Goal: Task Accomplishment & Management: Manage account settings

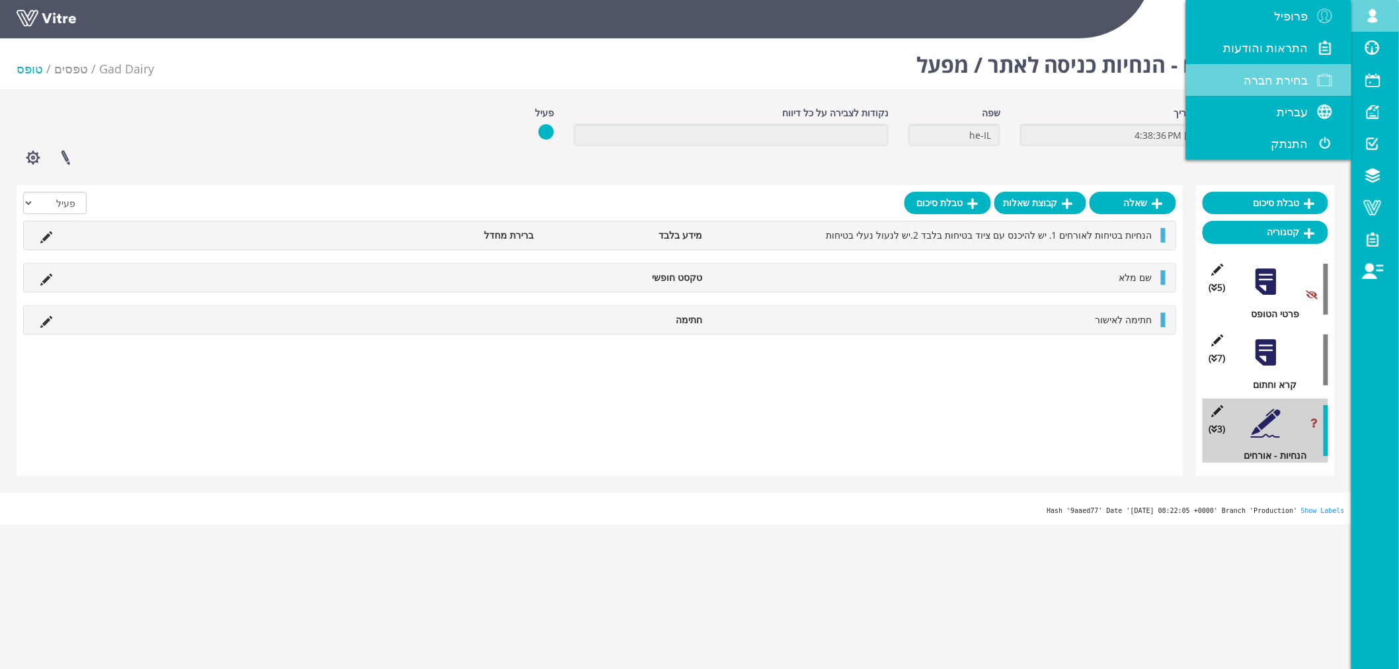
click at [1300, 79] on span "בחירת חברה" at bounding box center [1276, 80] width 64 height 16
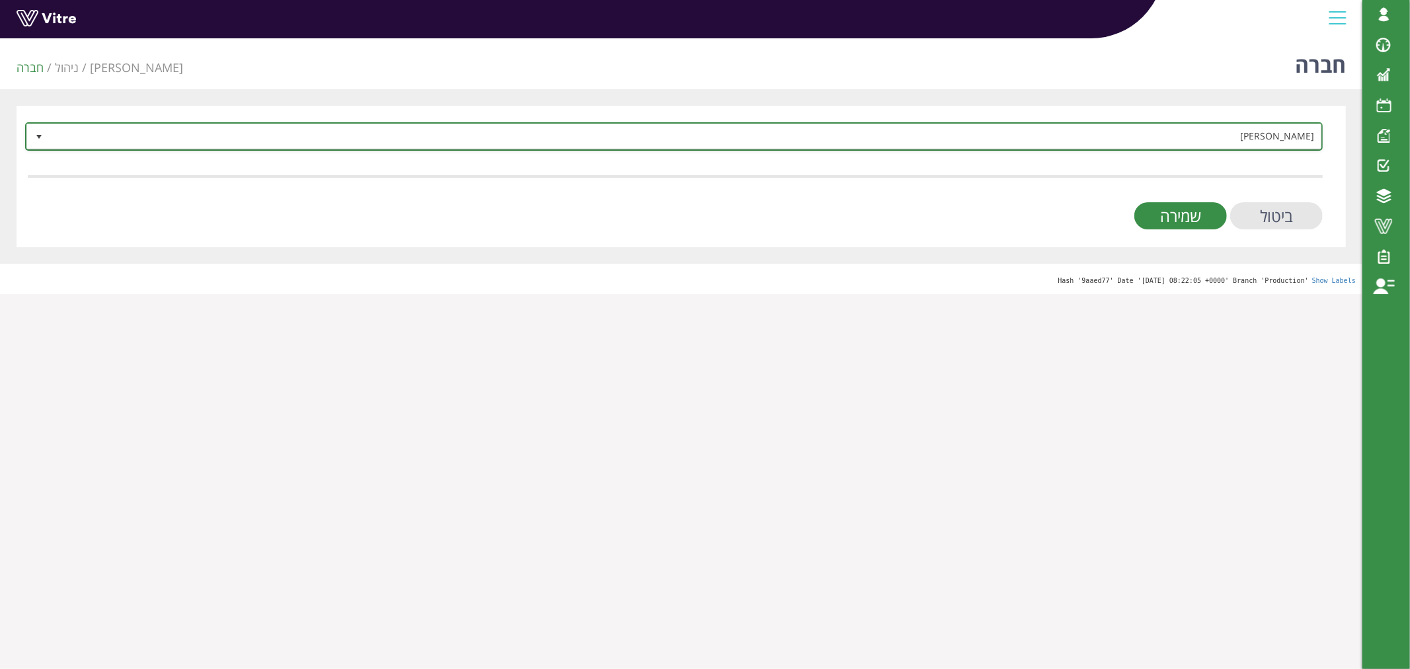
click at [1233, 138] on span "Adama" at bounding box center [686, 136] width 1272 height 24
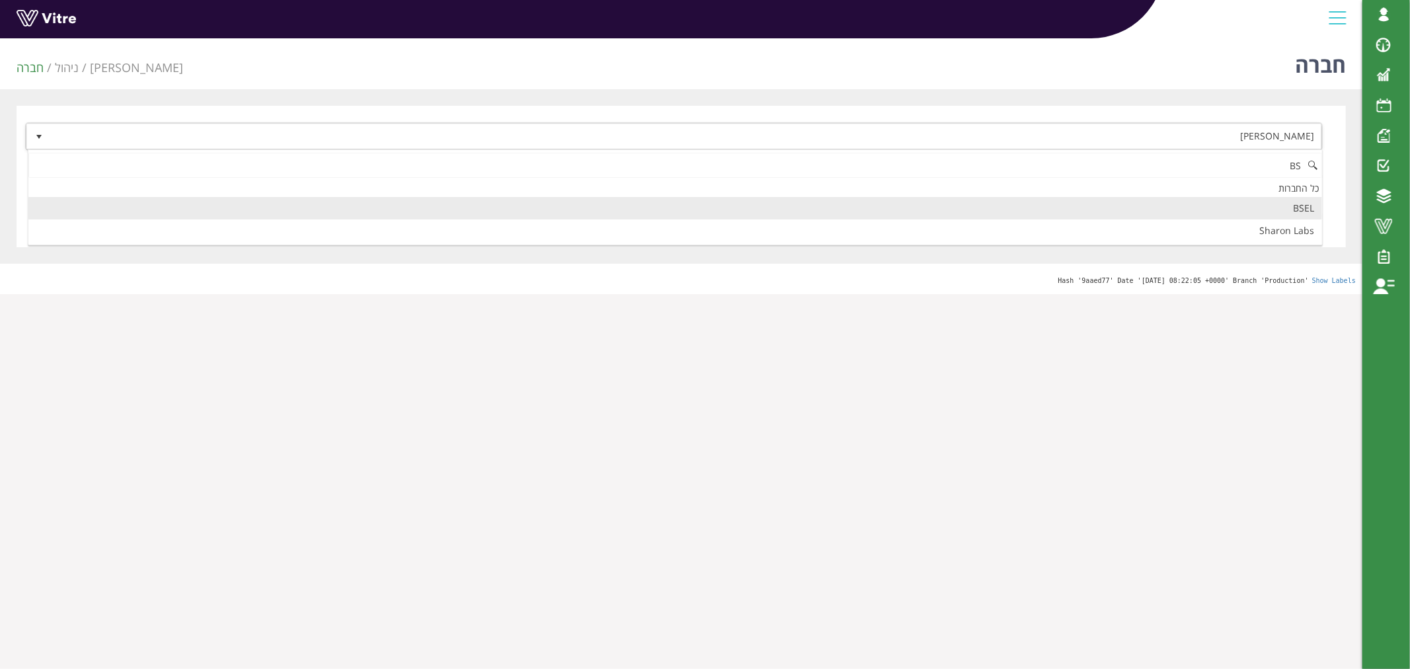
click at [1299, 208] on li "BSEL" at bounding box center [675, 208] width 1294 height 22
type input "BS"
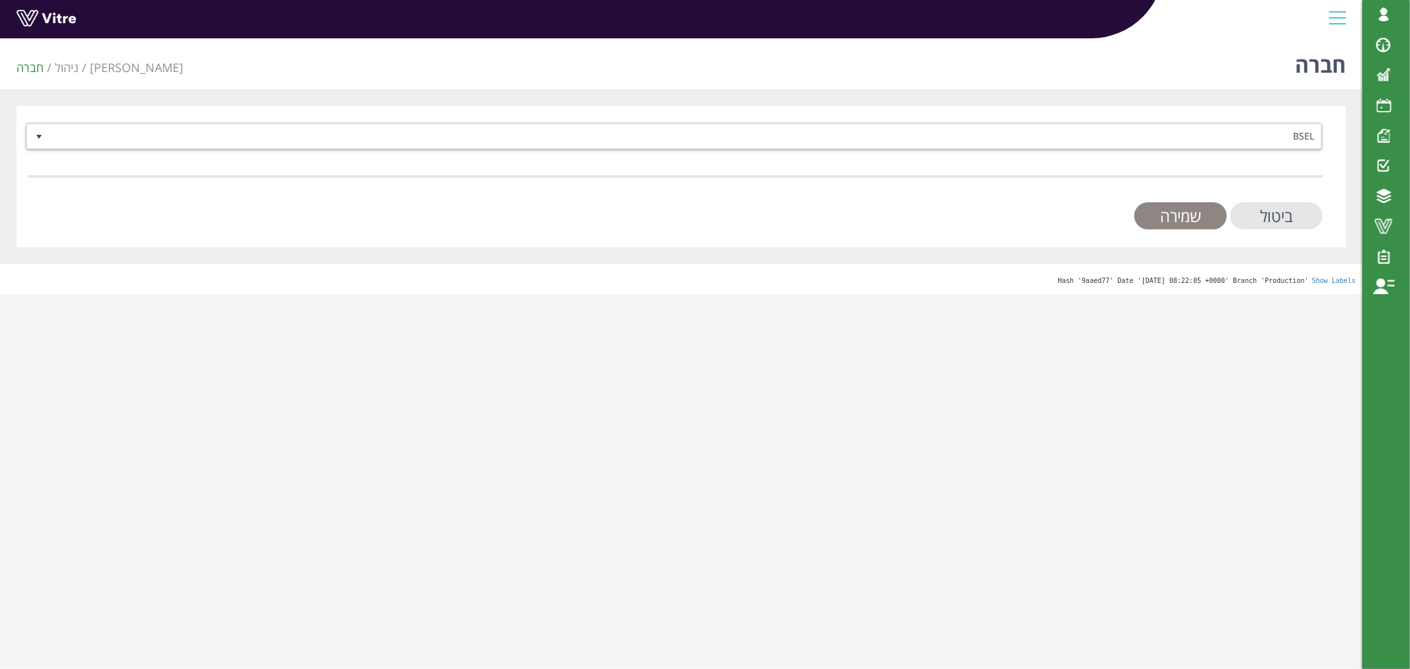
click at [1185, 216] on input "שמירה" at bounding box center [1181, 215] width 93 height 27
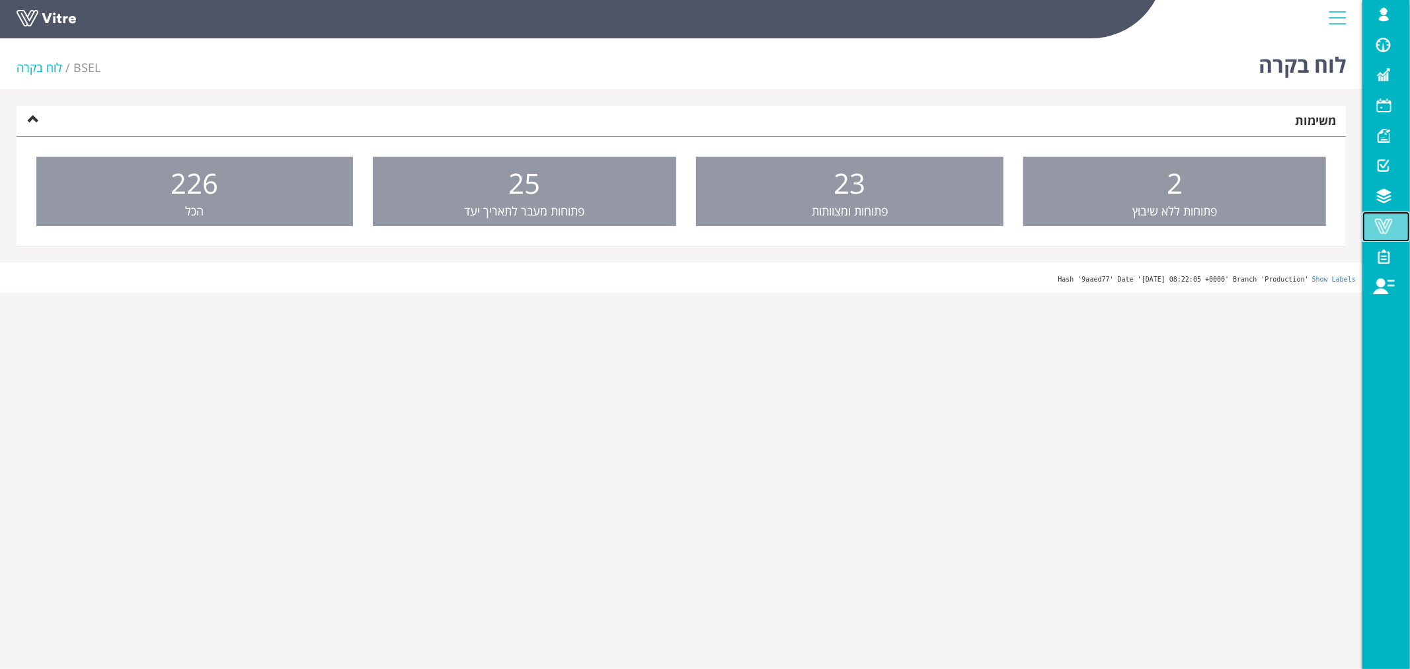
click at [1391, 233] on link "Vitre" at bounding box center [1387, 227] width 48 height 30
